Goal: Task Accomplishment & Management: Use online tool/utility

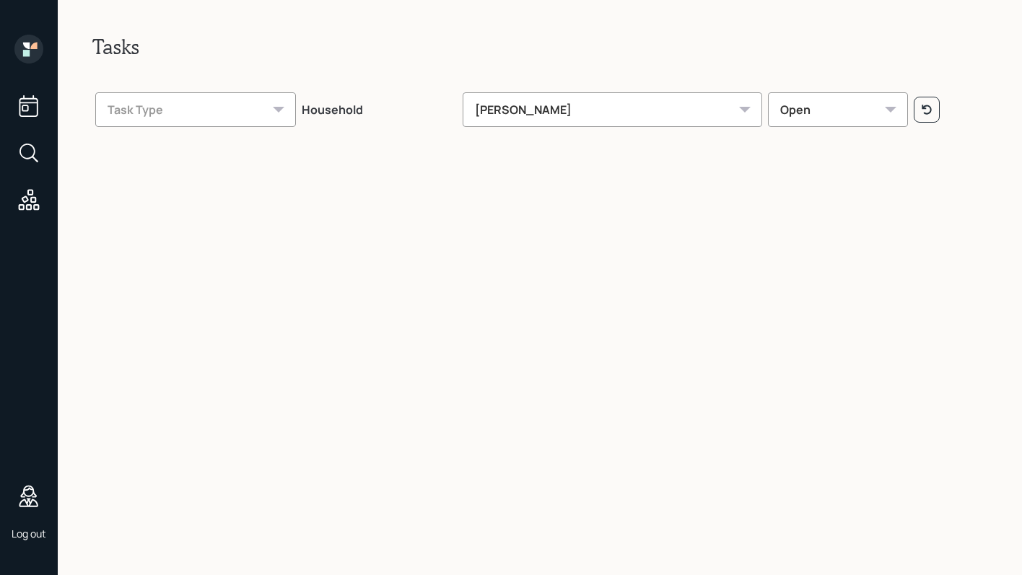
click at [29, 149] on icon at bounding box center [29, 153] width 26 height 26
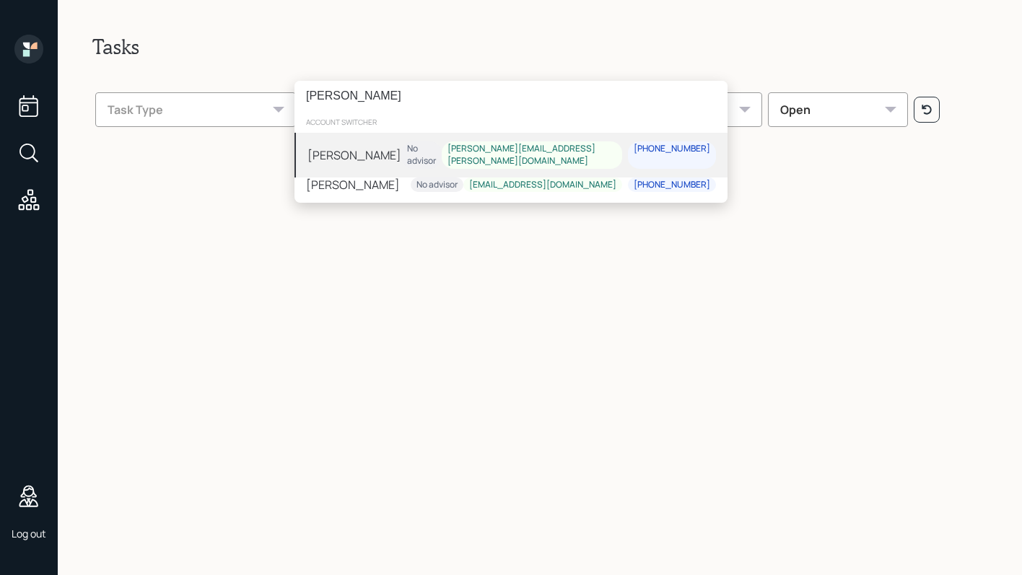
type input "[PERSON_NAME]"
click at [436, 151] on div "No advisor" at bounding box center [421, 155] width 29 height 25
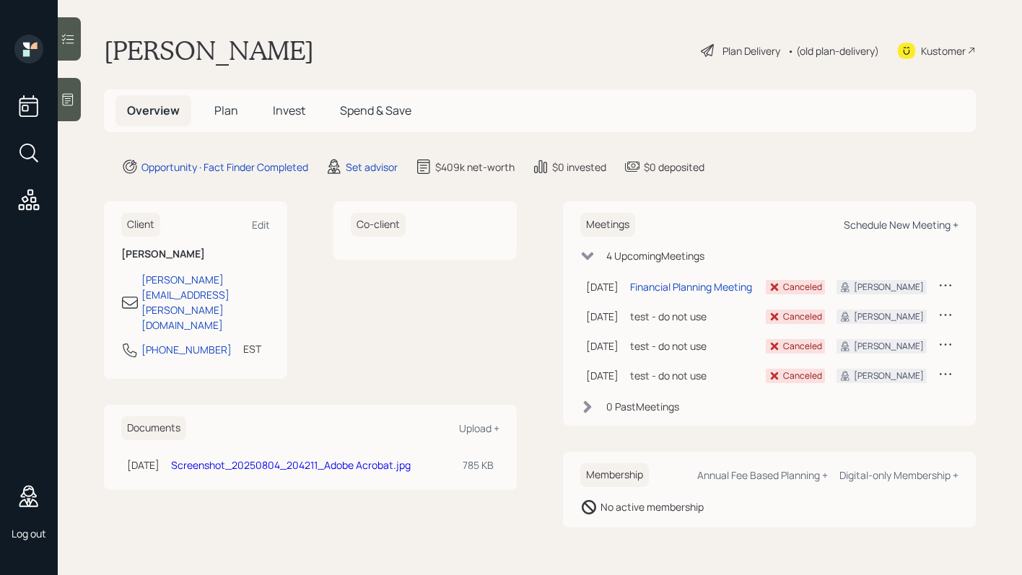
click at [878, 225] on div "Schedule New Meeting +" at bounding box center [901, 225] width 115 height 14
select select "round-robin"
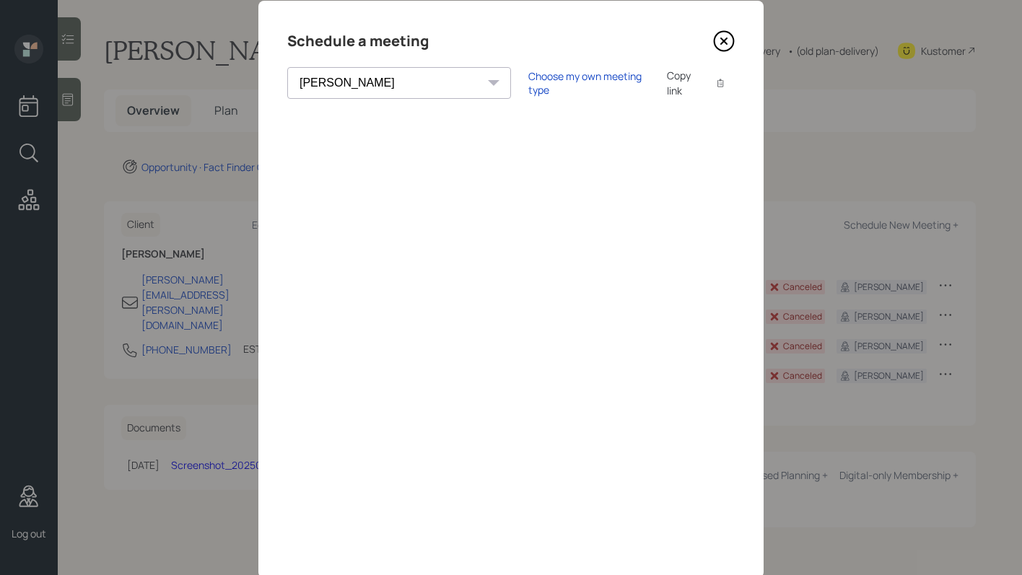
scroll to position [38, 0]
click at [531, 79] on div "Choose my own meeting type" at bounding box center [588, 79] width 121 height 27
click at [554, 79] on div "Use meeting type for lifecycle stage" at bounding box center [637, 81] width 166 height 14
click at [715, 37] on icon at bounding box center [724, 38] width 22 height 22
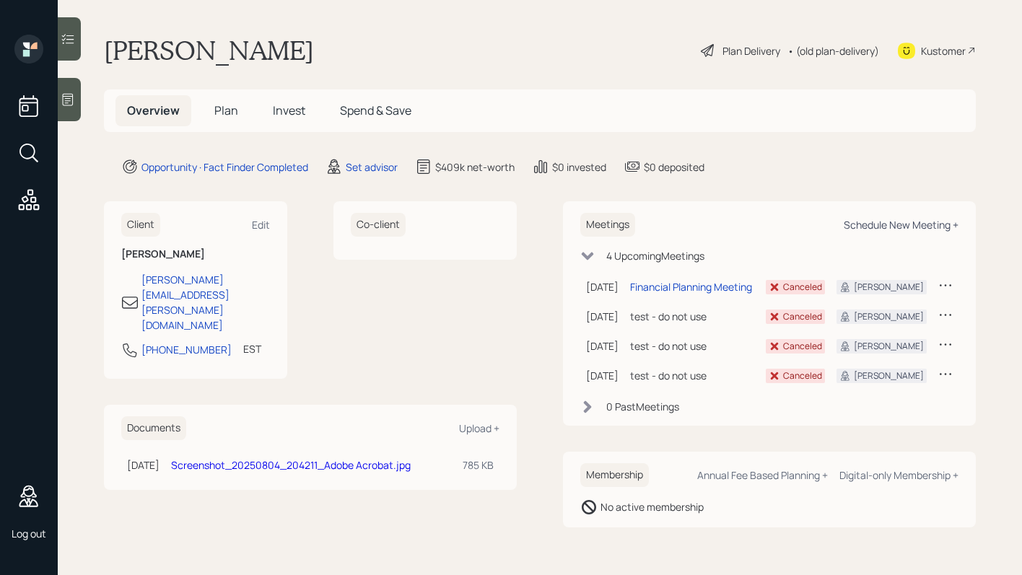
click at [868, 225] on div "Schedule New Meeting +" at bounding box center [901, 225] width 115 height 14
select select "round-robin"
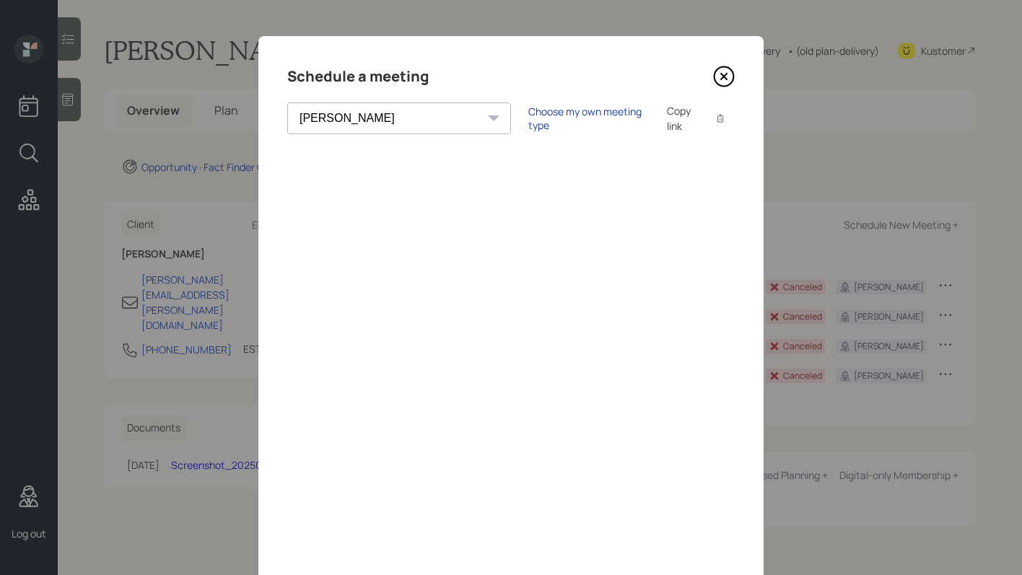
click at [528, 117] on div "Choose my own meeting type" at bounding box center [588, 118] width 121 height 27
click at [719, 79] on icon at bounding box center [724, 77] width 22 height 22
